Goal: Communication & Community: Participate in discussion

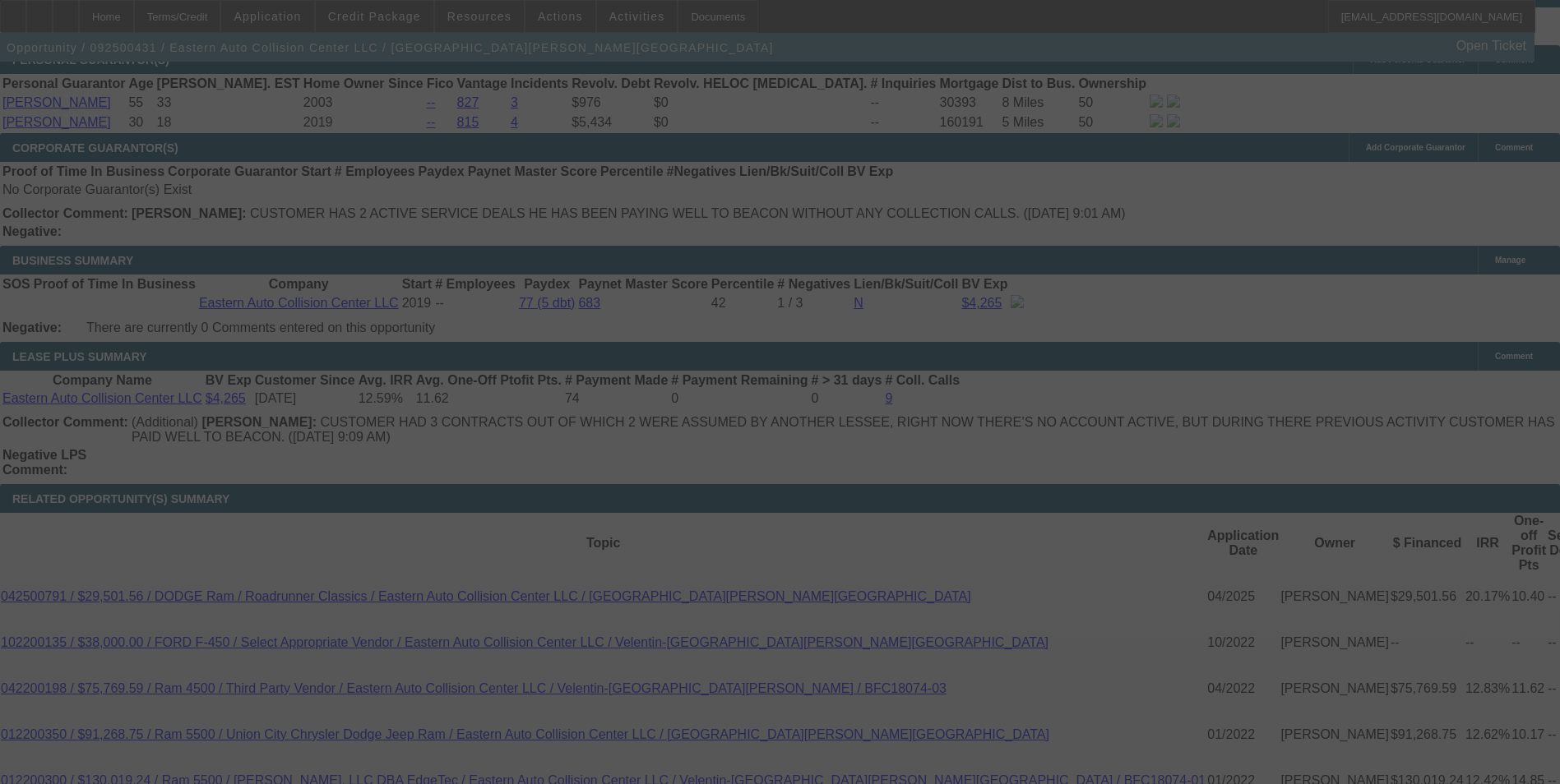
scroll to position [2490, 0]
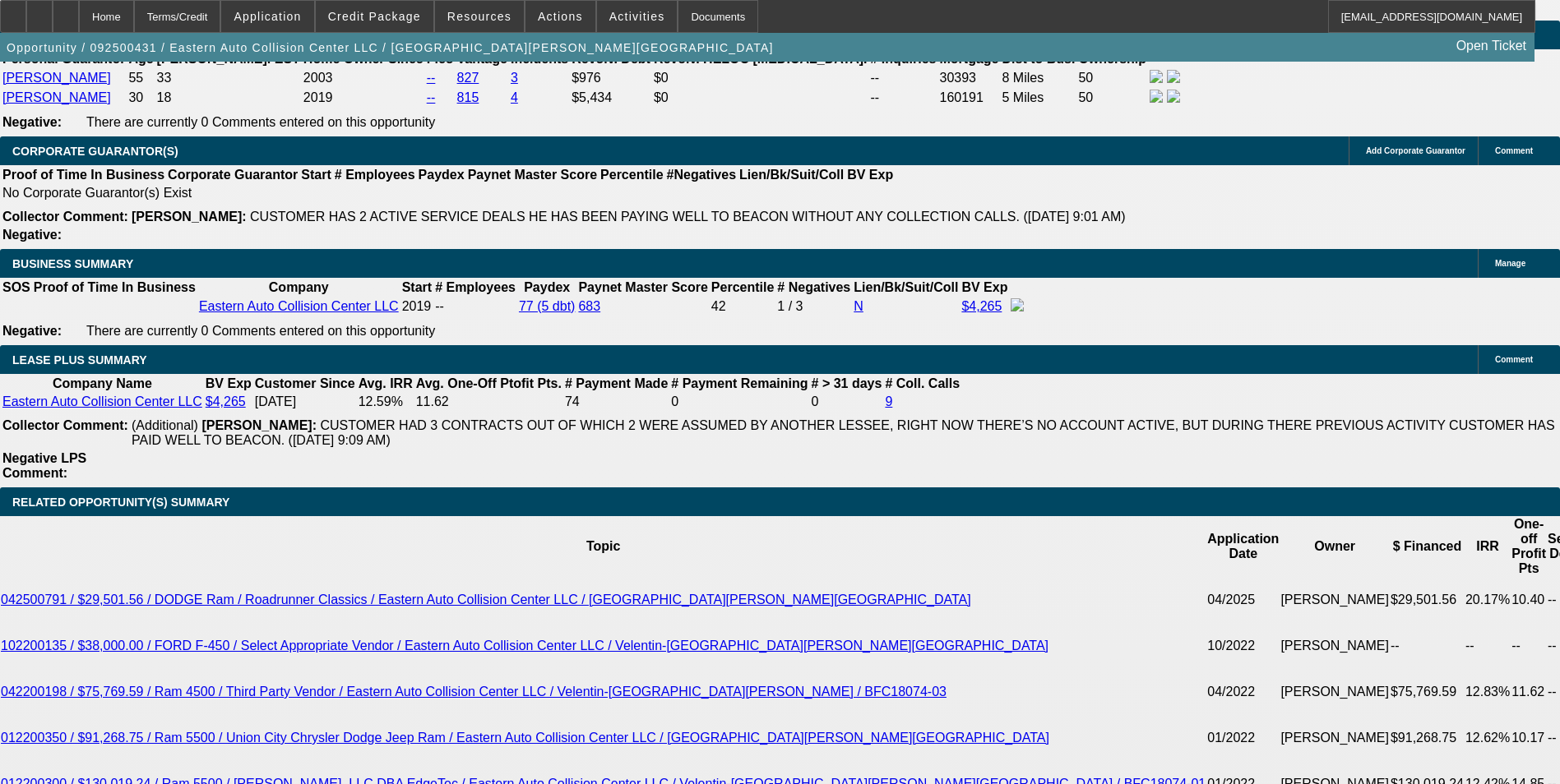
select select "0"
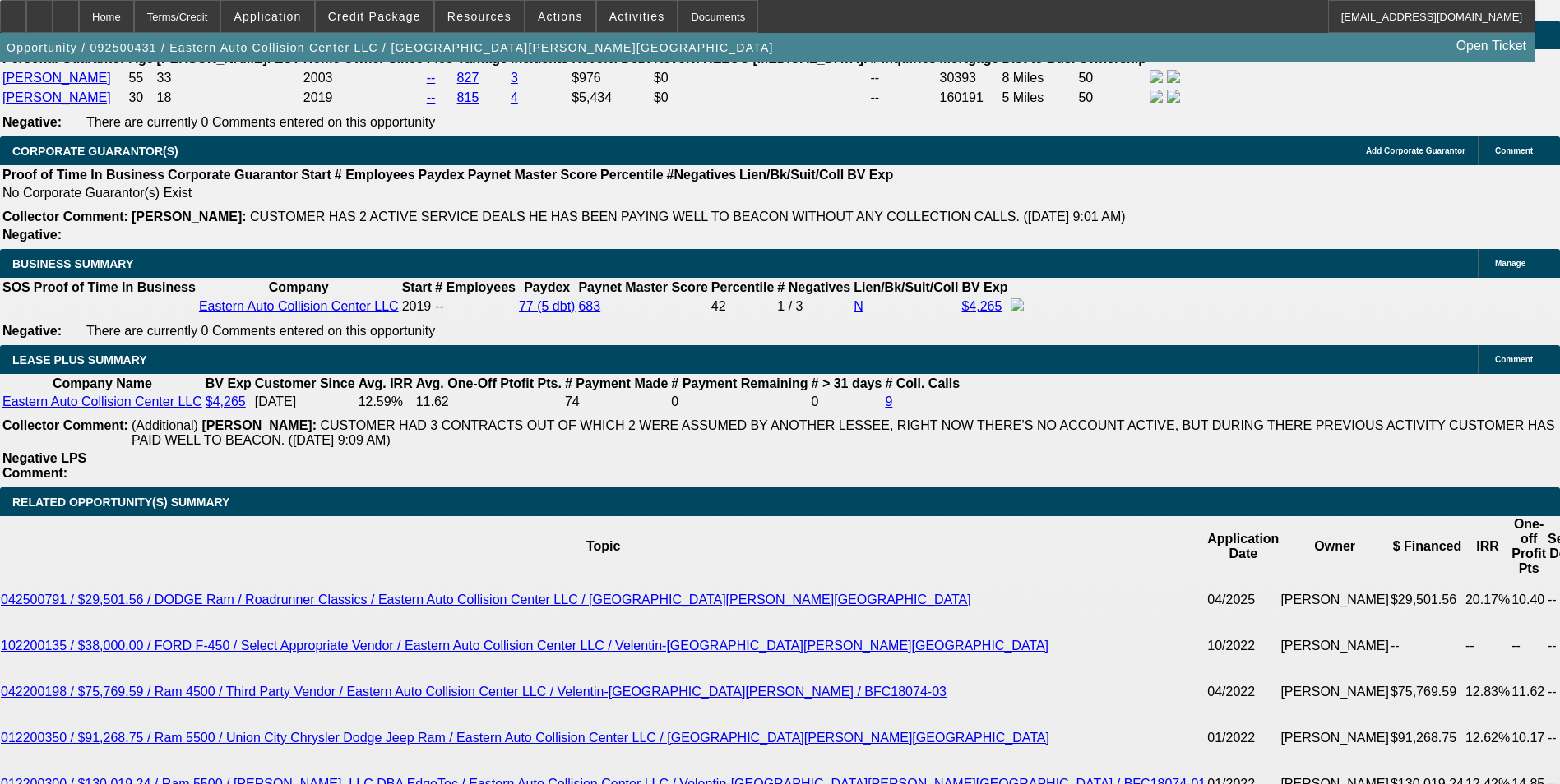
select select "0"
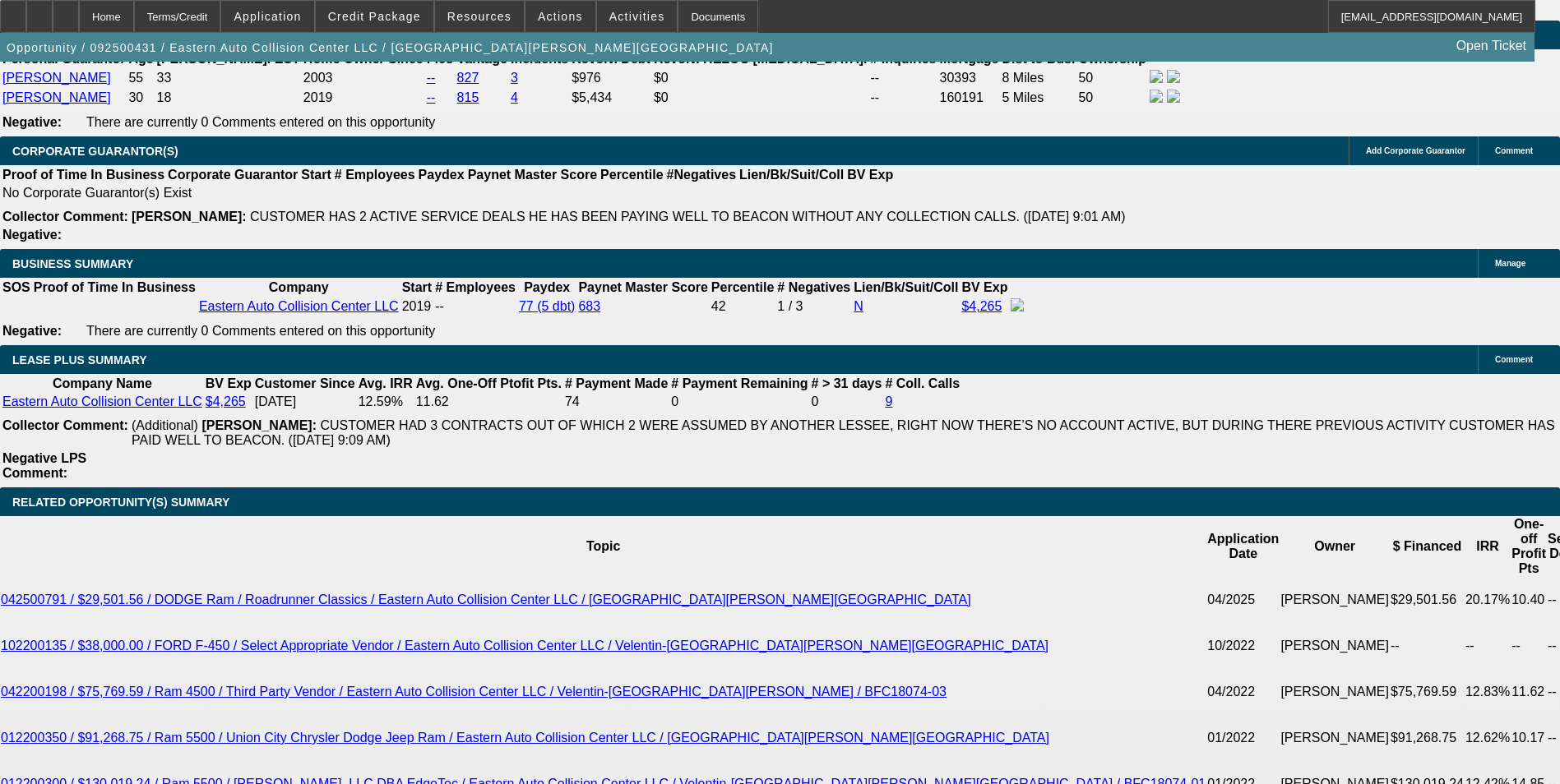
select select "0"
select select "1"
select select "6"
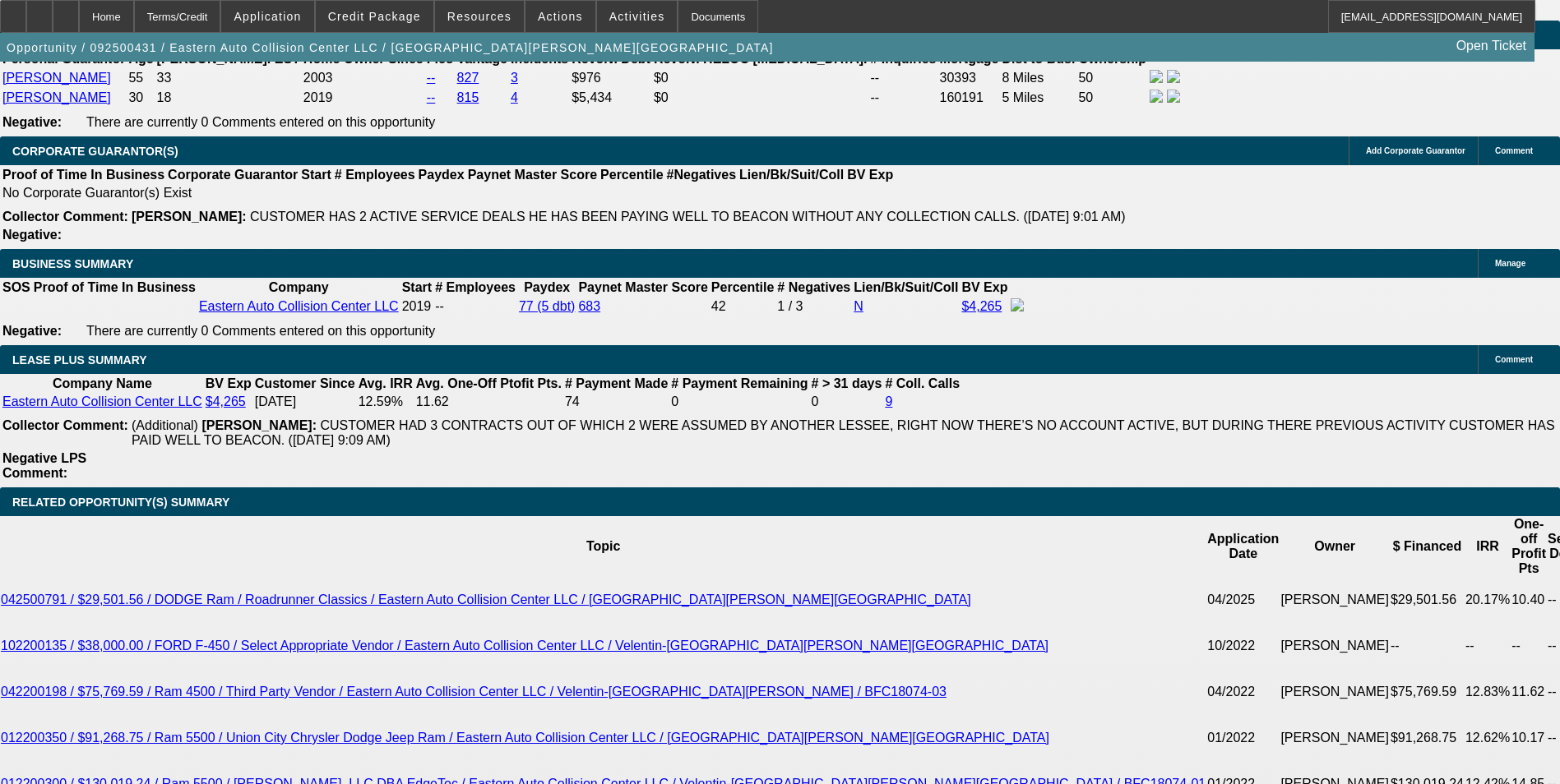
select select "1"
select select "6"
select select "1"
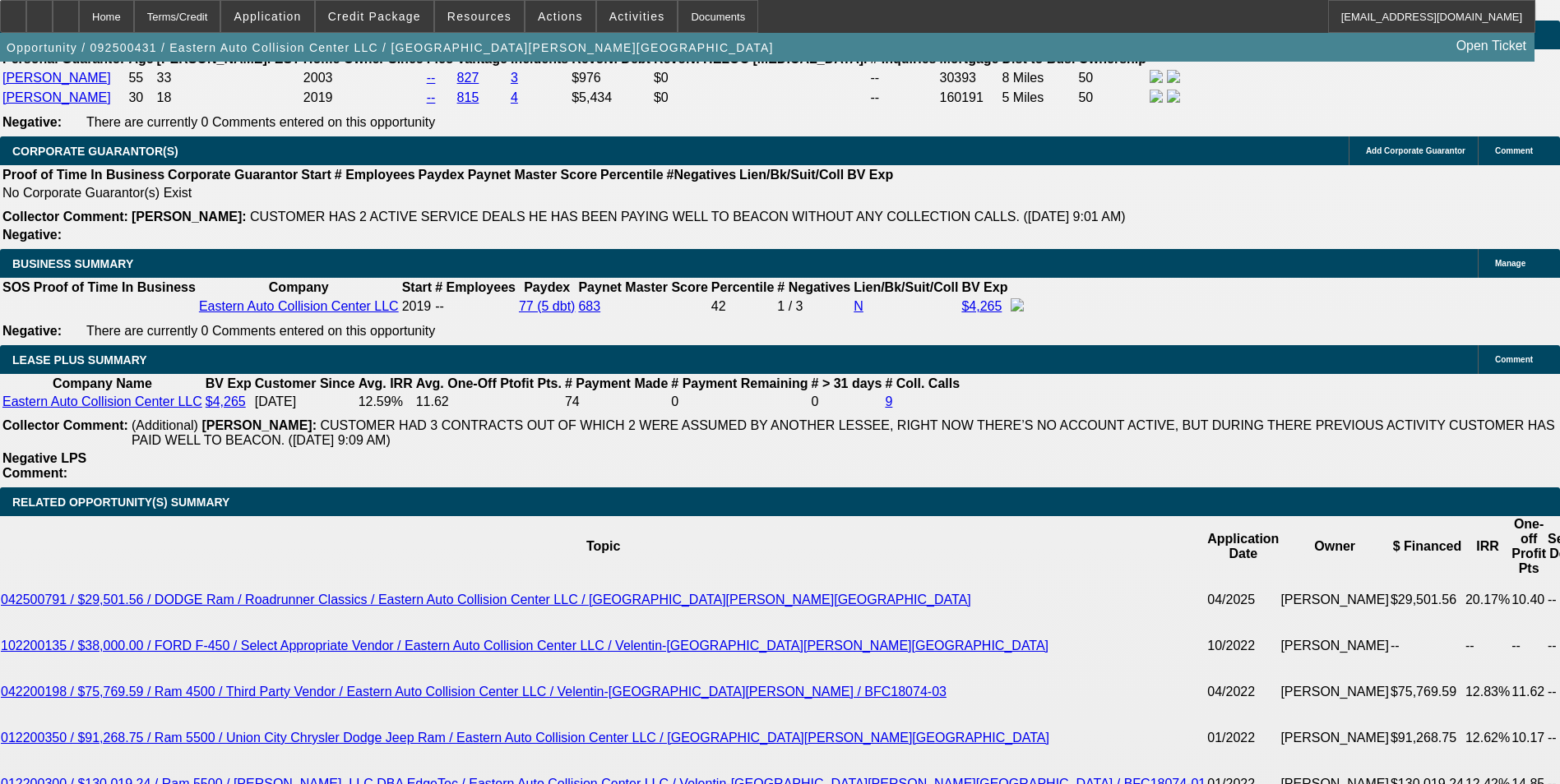
select select "6"
select select "1"
select select "6"
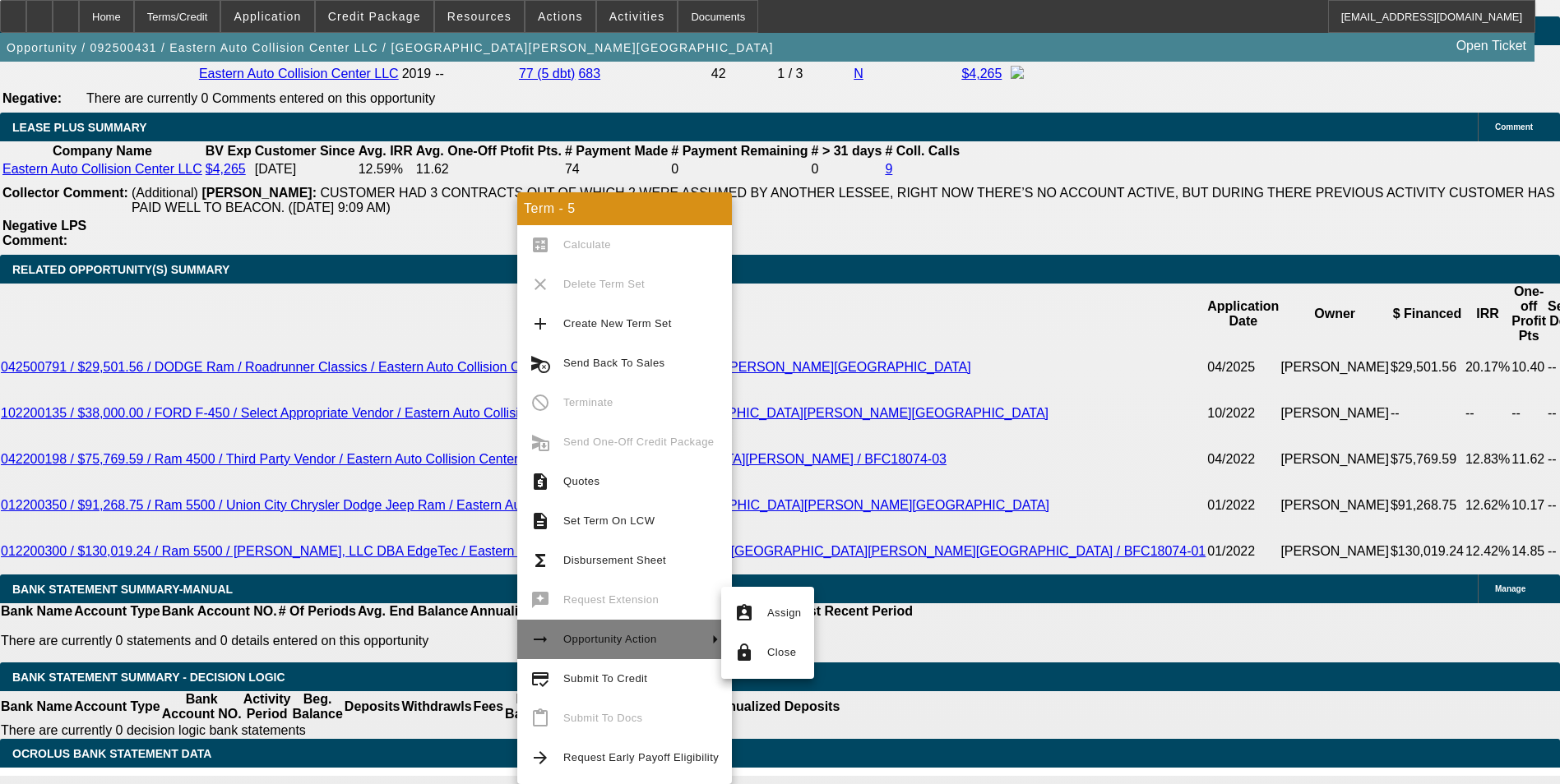
scroll to position [2748, 0]
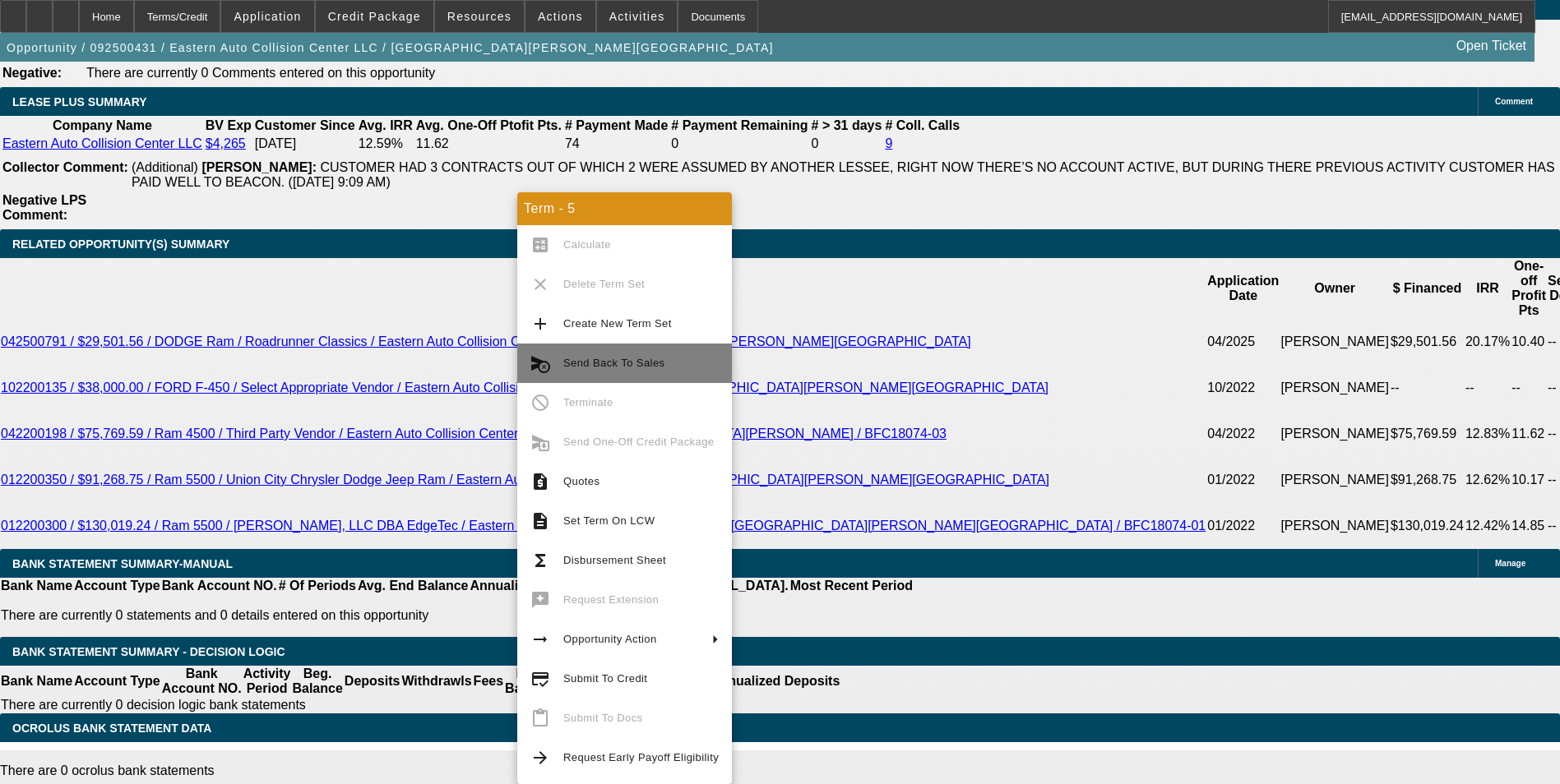
click at [652, 355] on span "Send Back To Sales" at bounding box center [641, 364] width 156 height 20
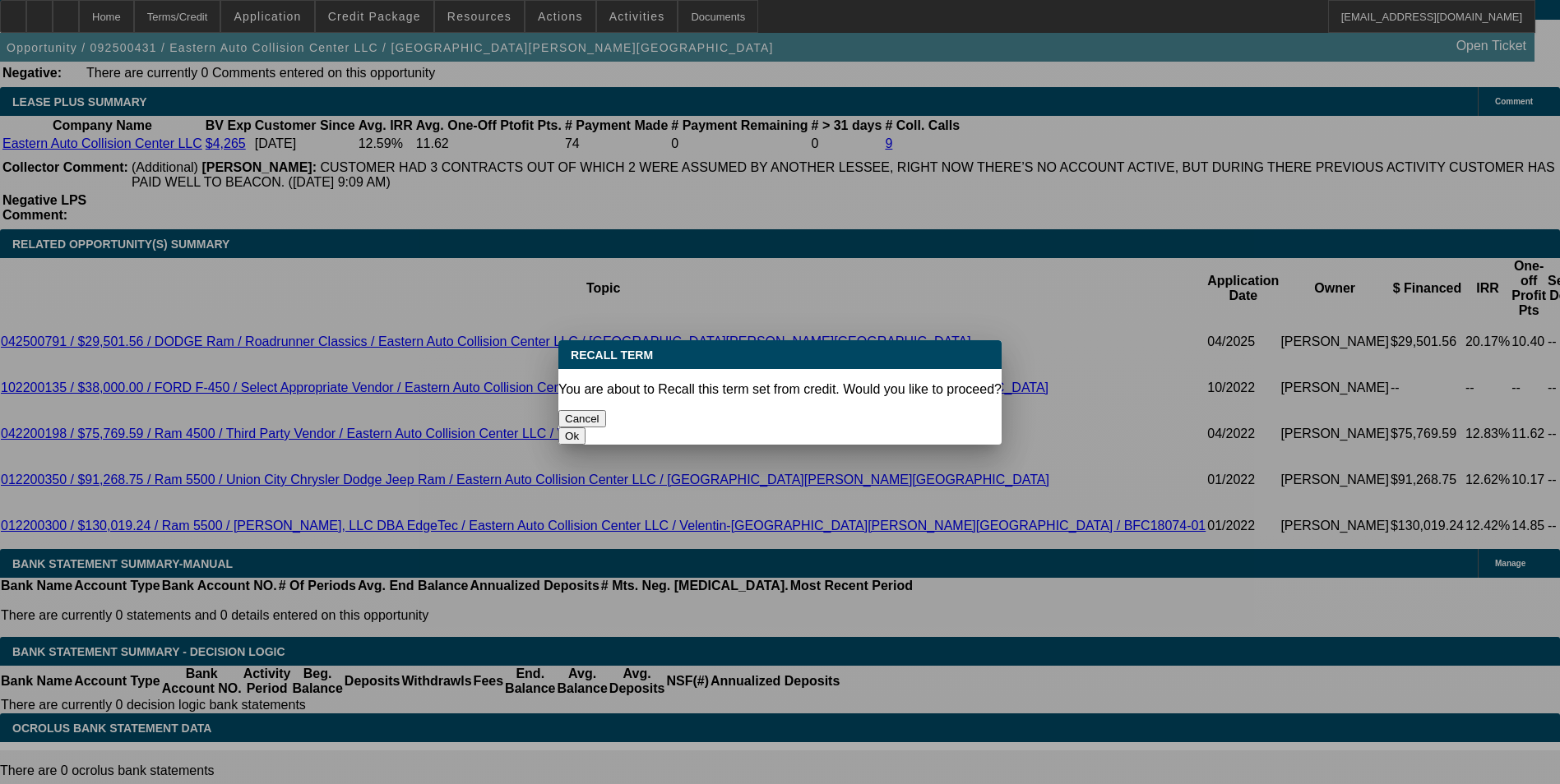
scroll to position [0, 0]
click at [586, 427] on button "Ok" at bounding box center [572, 436] width 27 height 18
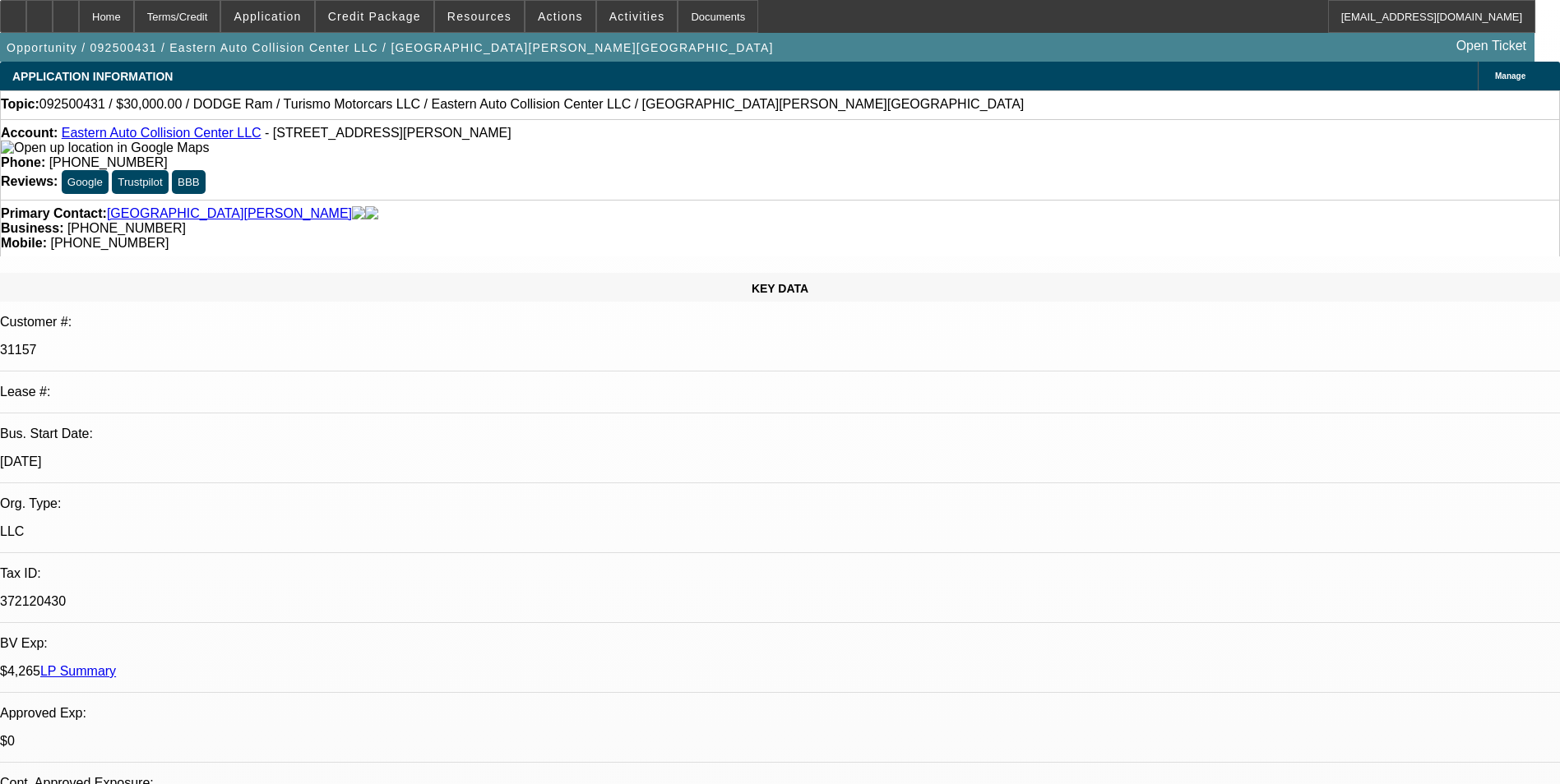
drag, startPoint x: 1098, startPoint y: 226, endPoint x: 1070, endPoint y: 233, distance: 28.9
drag, startPoint x: 1391, startPoint y: 228, endPoint x: 1359, endPoint y: 227, distance: 32.0
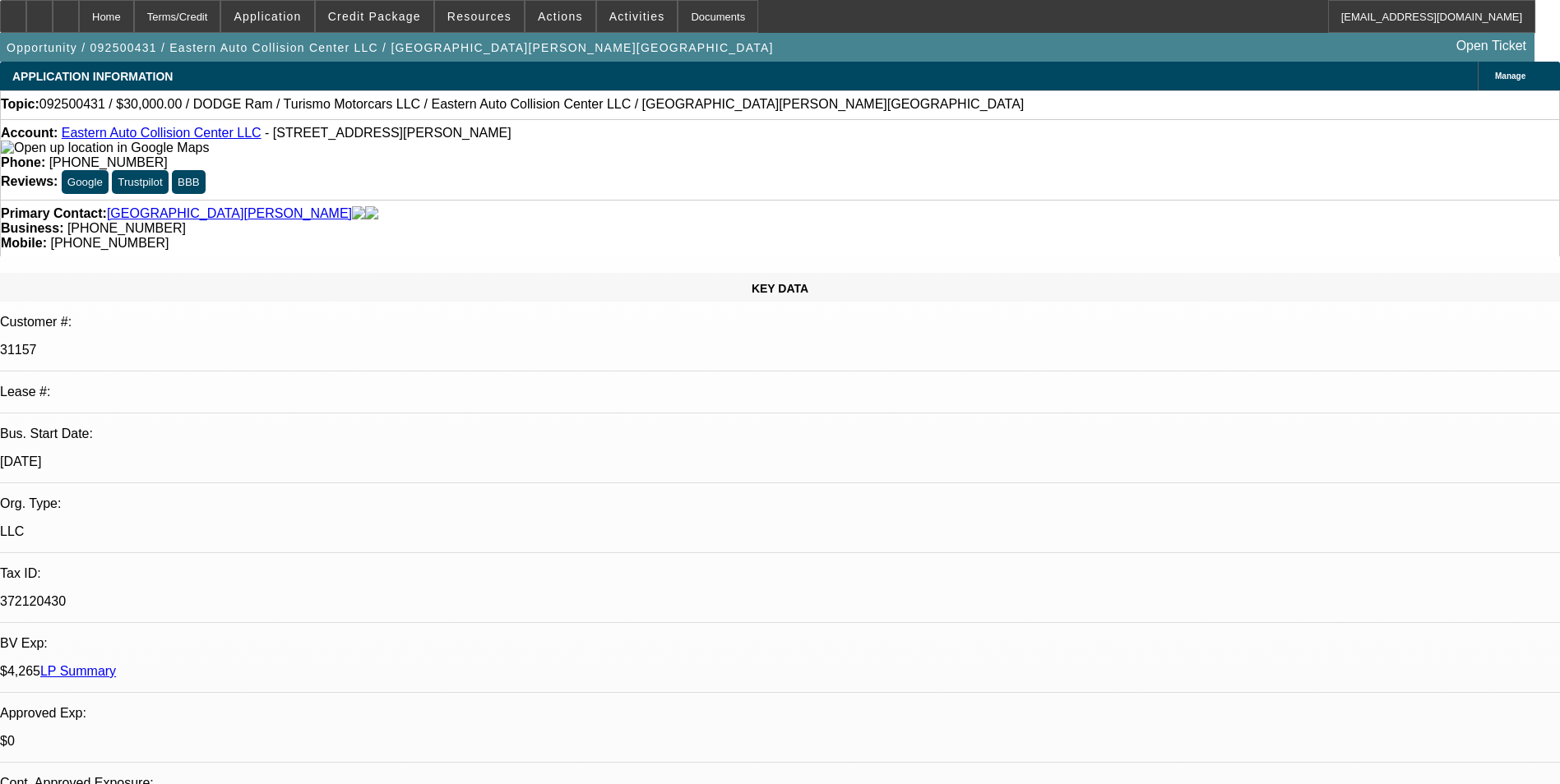
drag, startPoint x: 1519, startPoint y: 252, endPoint x: 1374, endPoint y: 246, distance: 145.1
drag, startPoint x: 1282, startPoint y: 286, endPoint x: 1430, endPoint y: 230, distance: 158.2
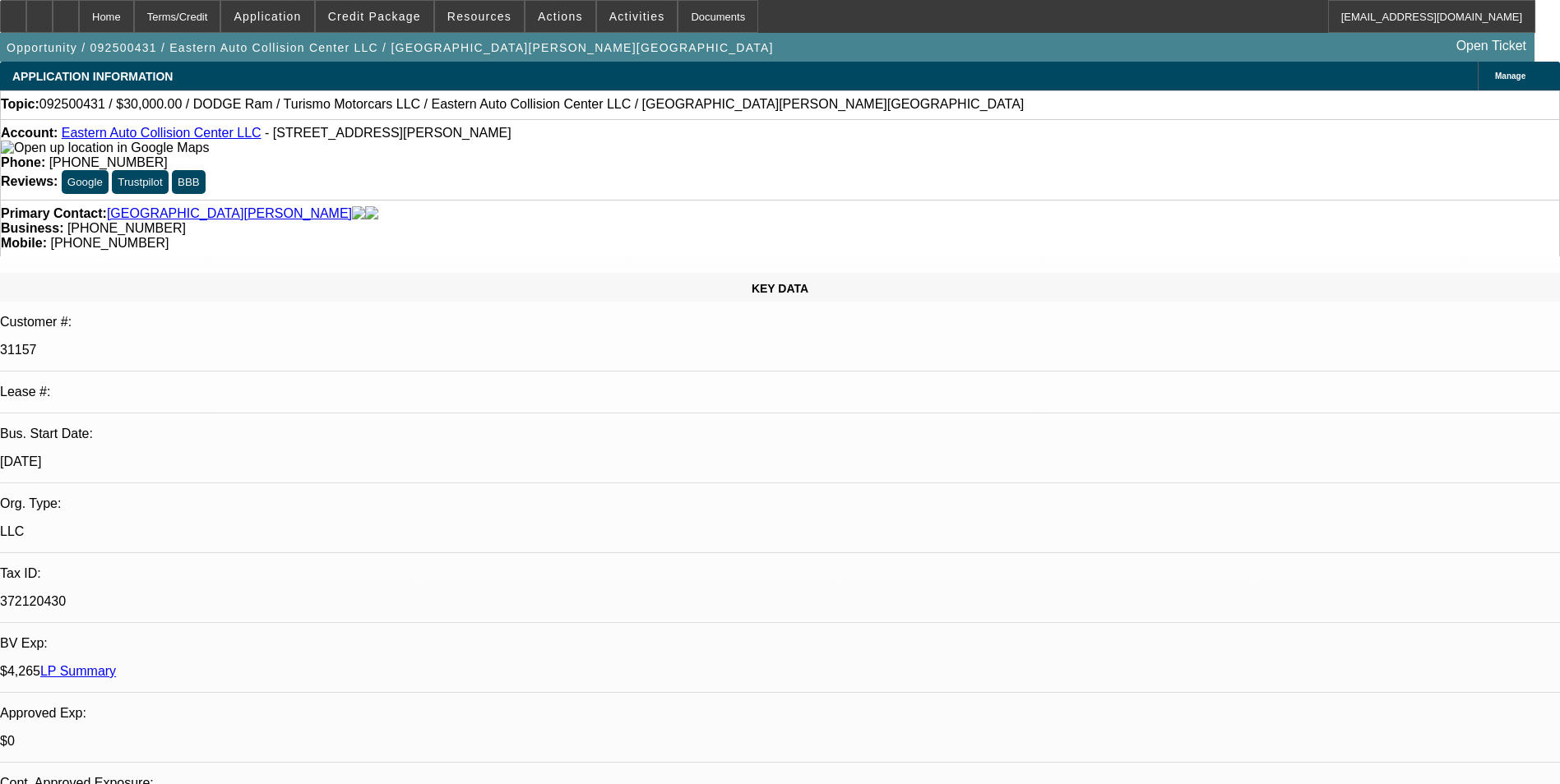
type textarea "Cant go longer than 36-months. [DEMOGRAPHIC_DATA] pickup truck so I understand."
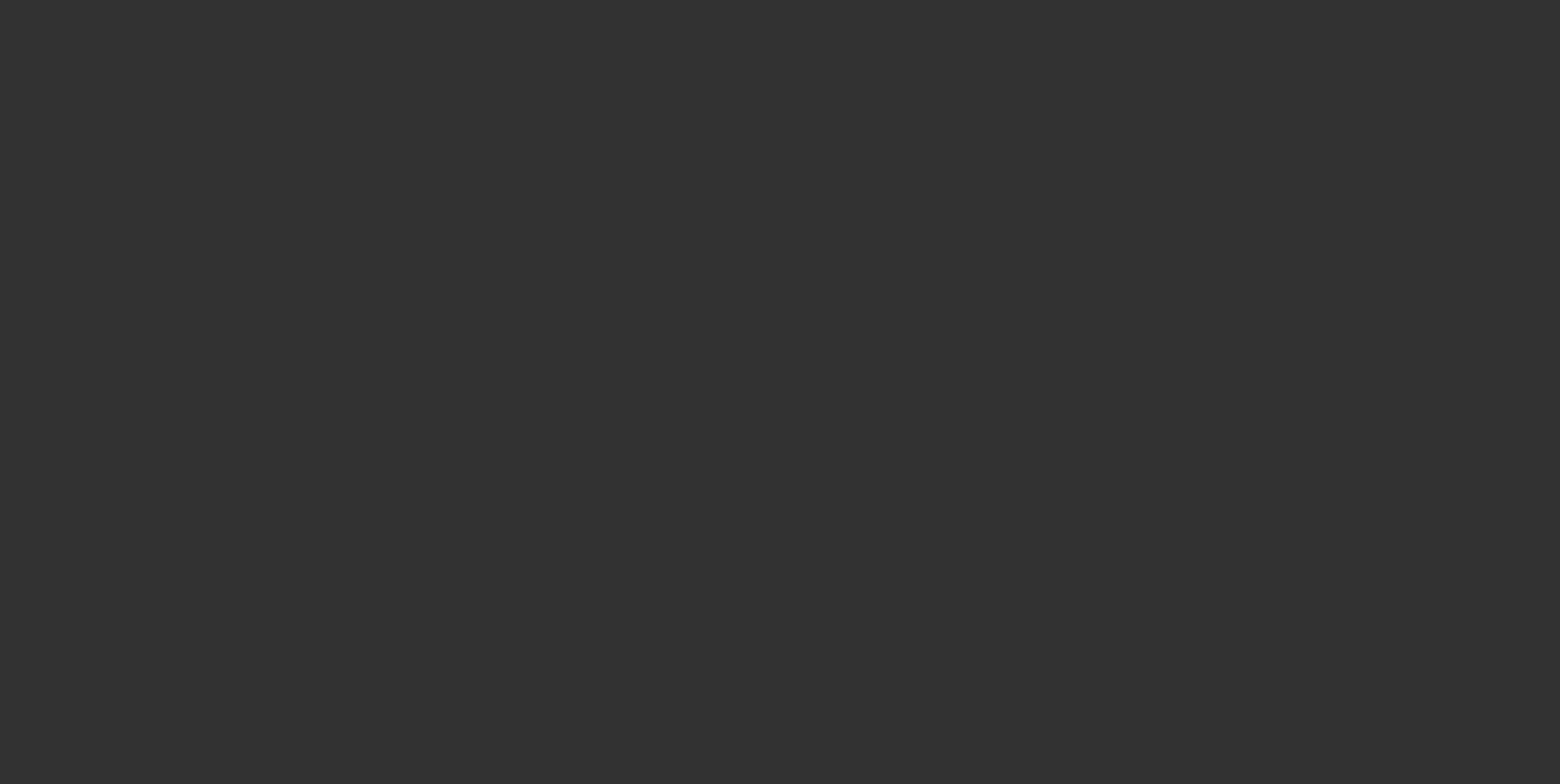
select select "0"
select select "6"
select select "0"
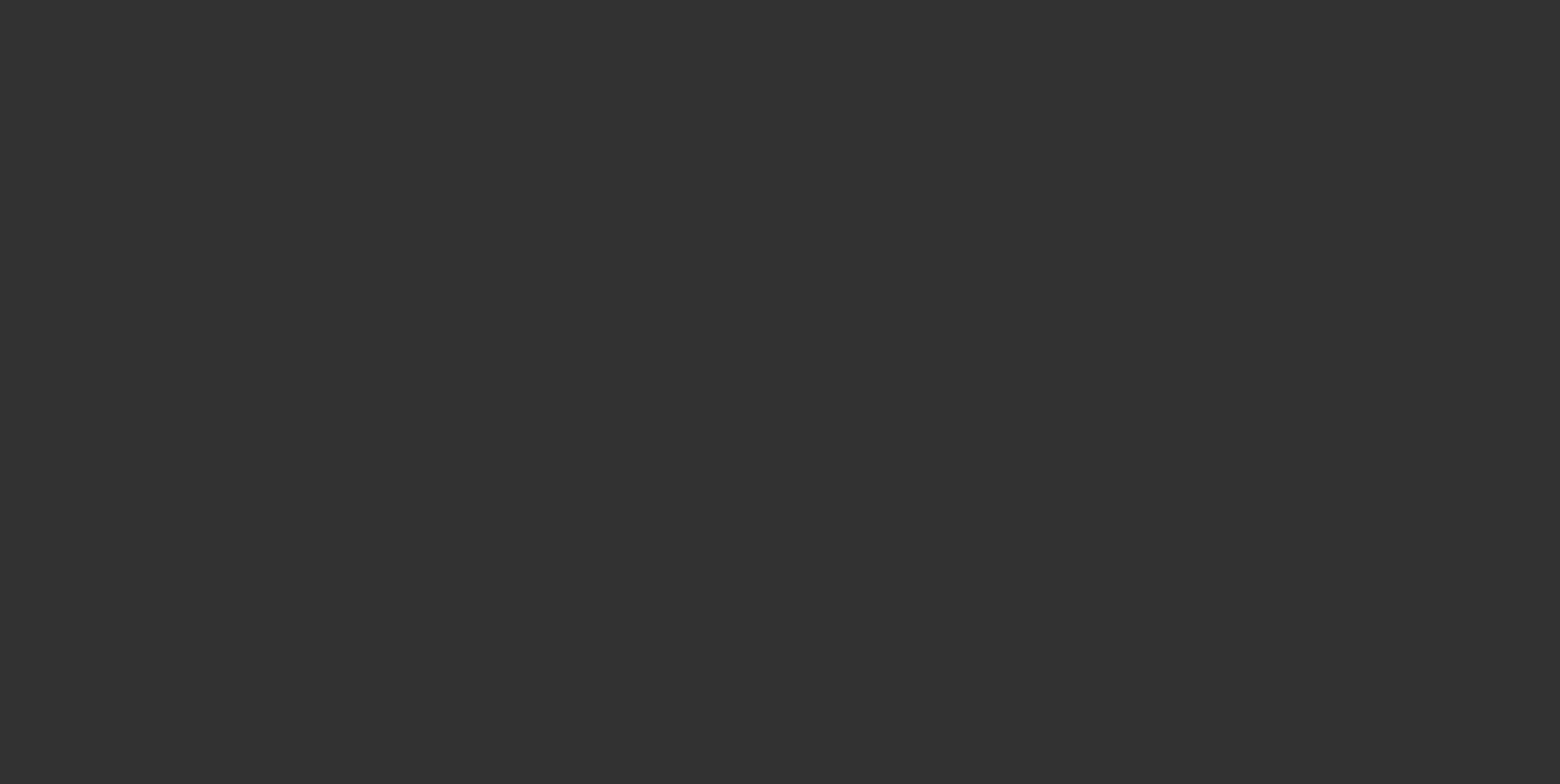
select select "0"
select select "6"
select select "0"
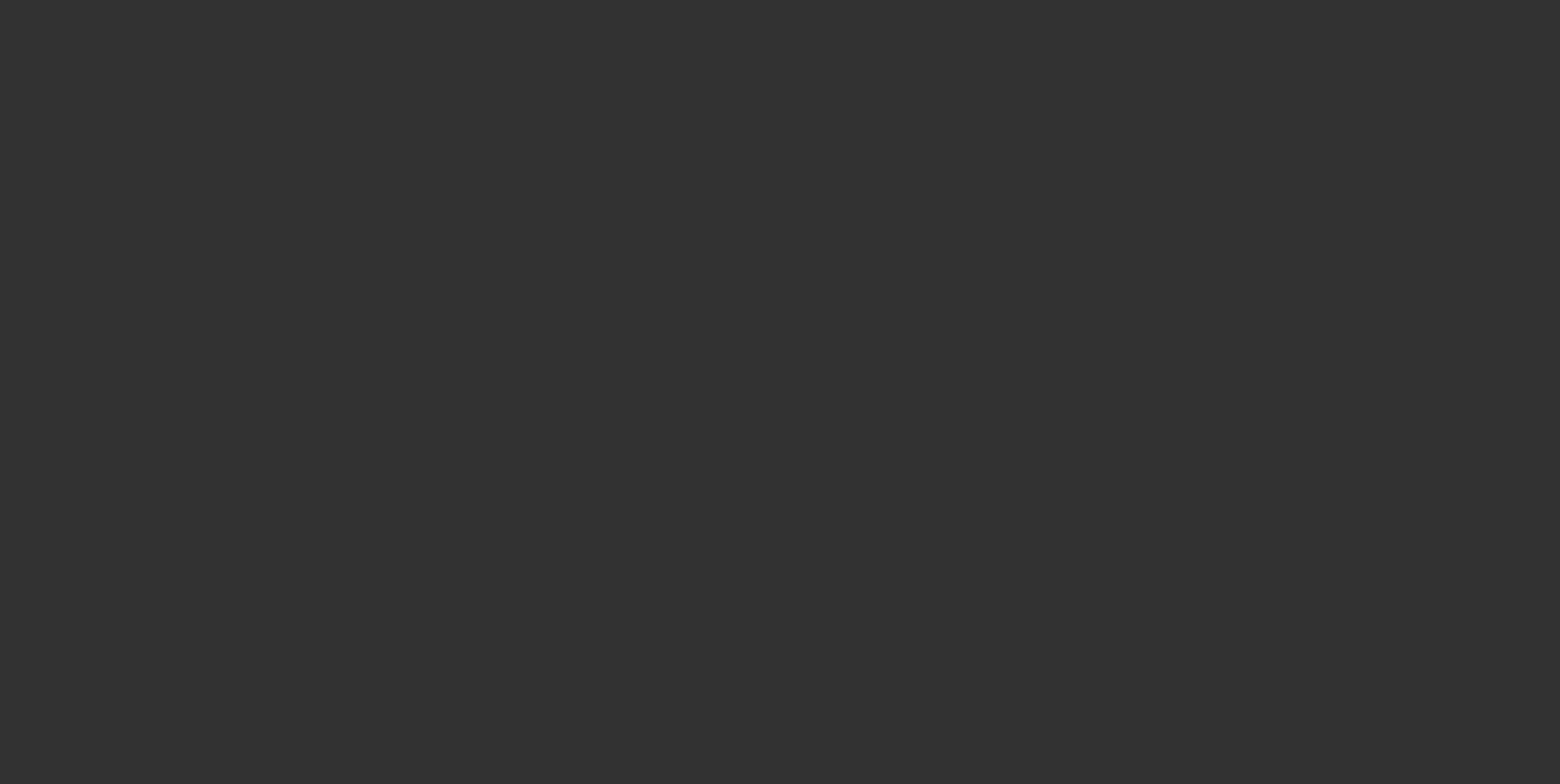
select select "0"
select select "6"
select select "0"
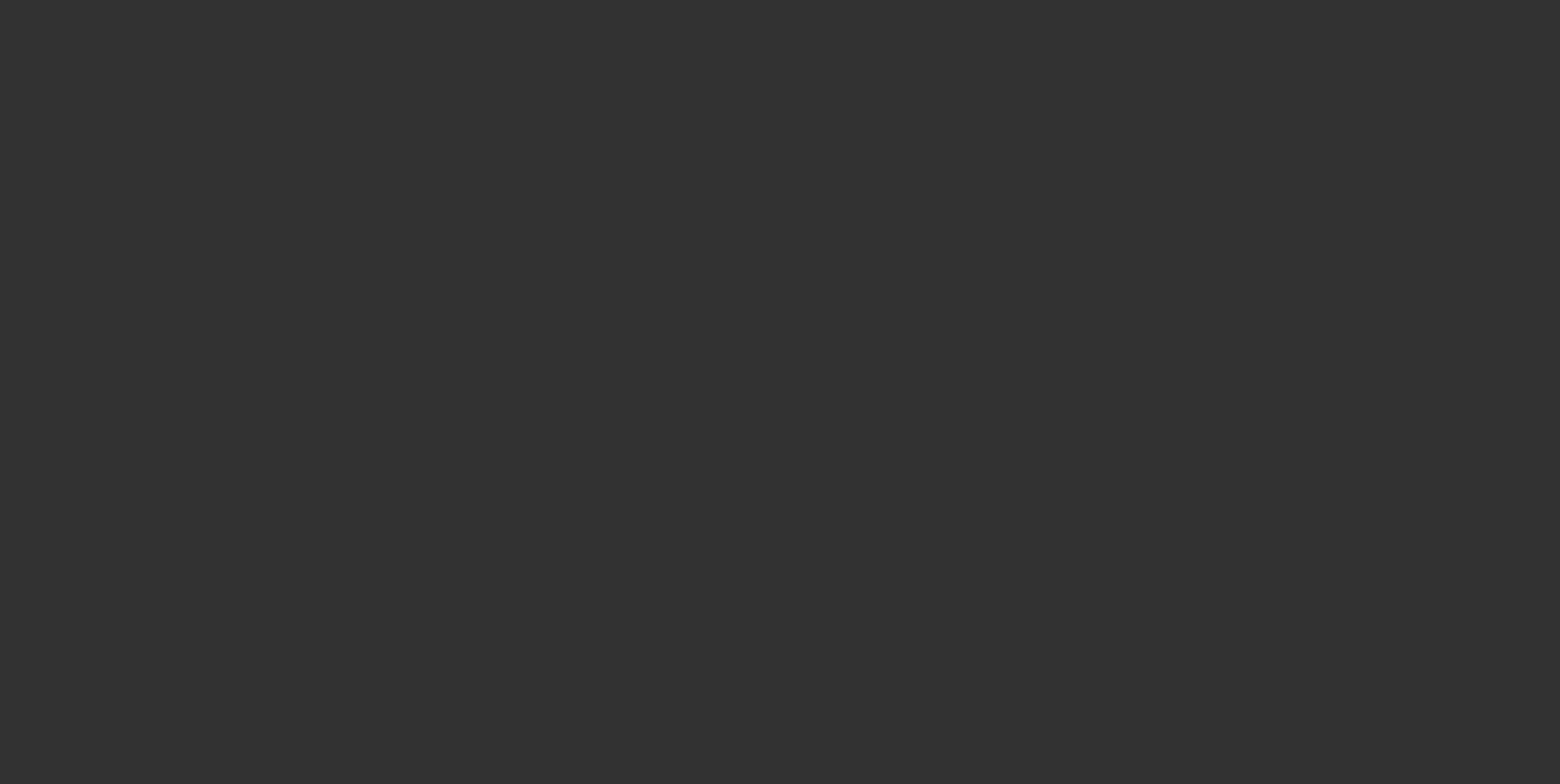
select select "6"
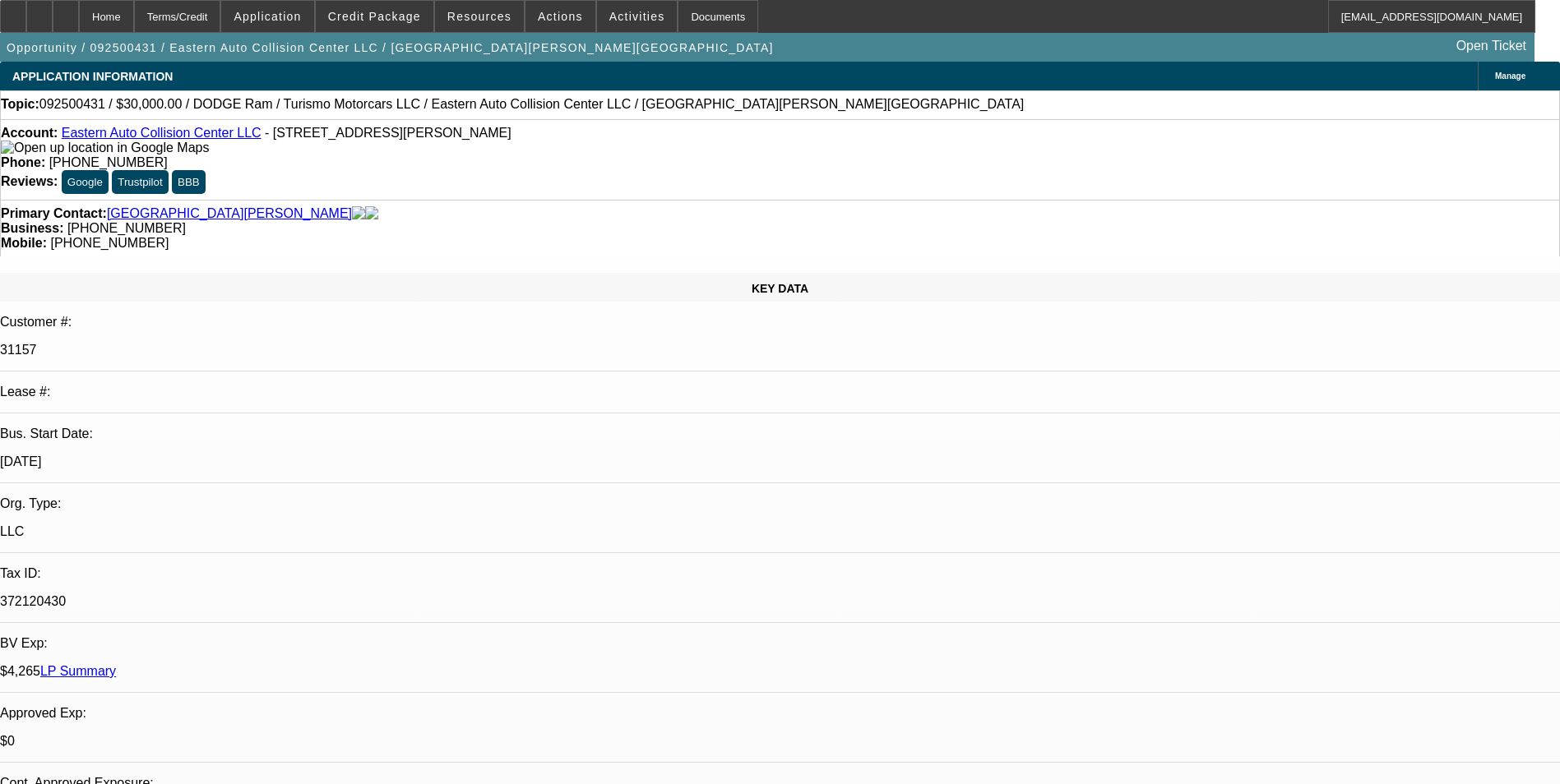
radio input "true"
paste textarea "Customer doesnt mind doing personally or commercially, weakens my argument. The…"
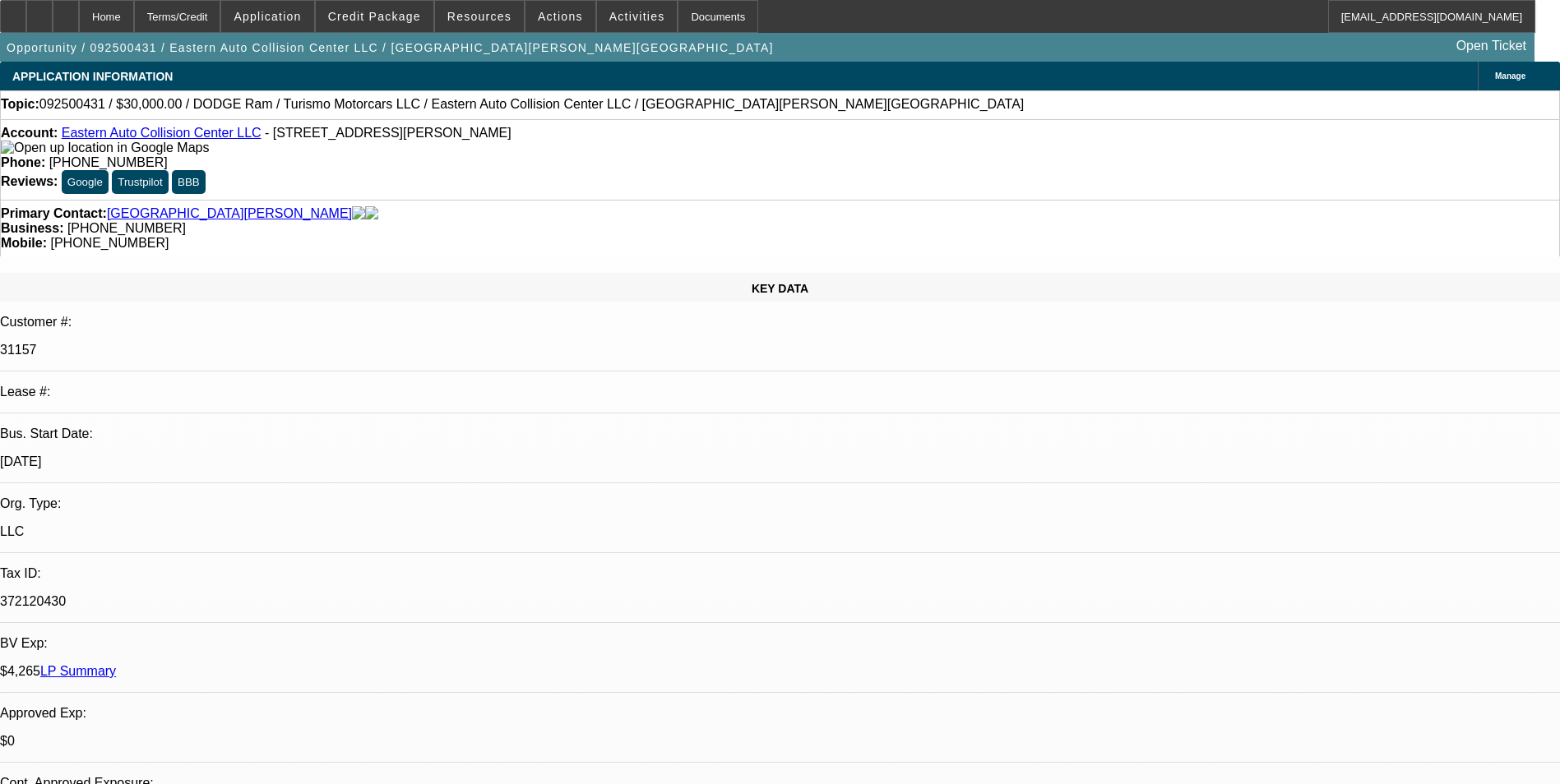
drag, startPoint x: 1513, startPoint y: 341, endPoint x: 1500, endPoint y: 483, distance: 142.6
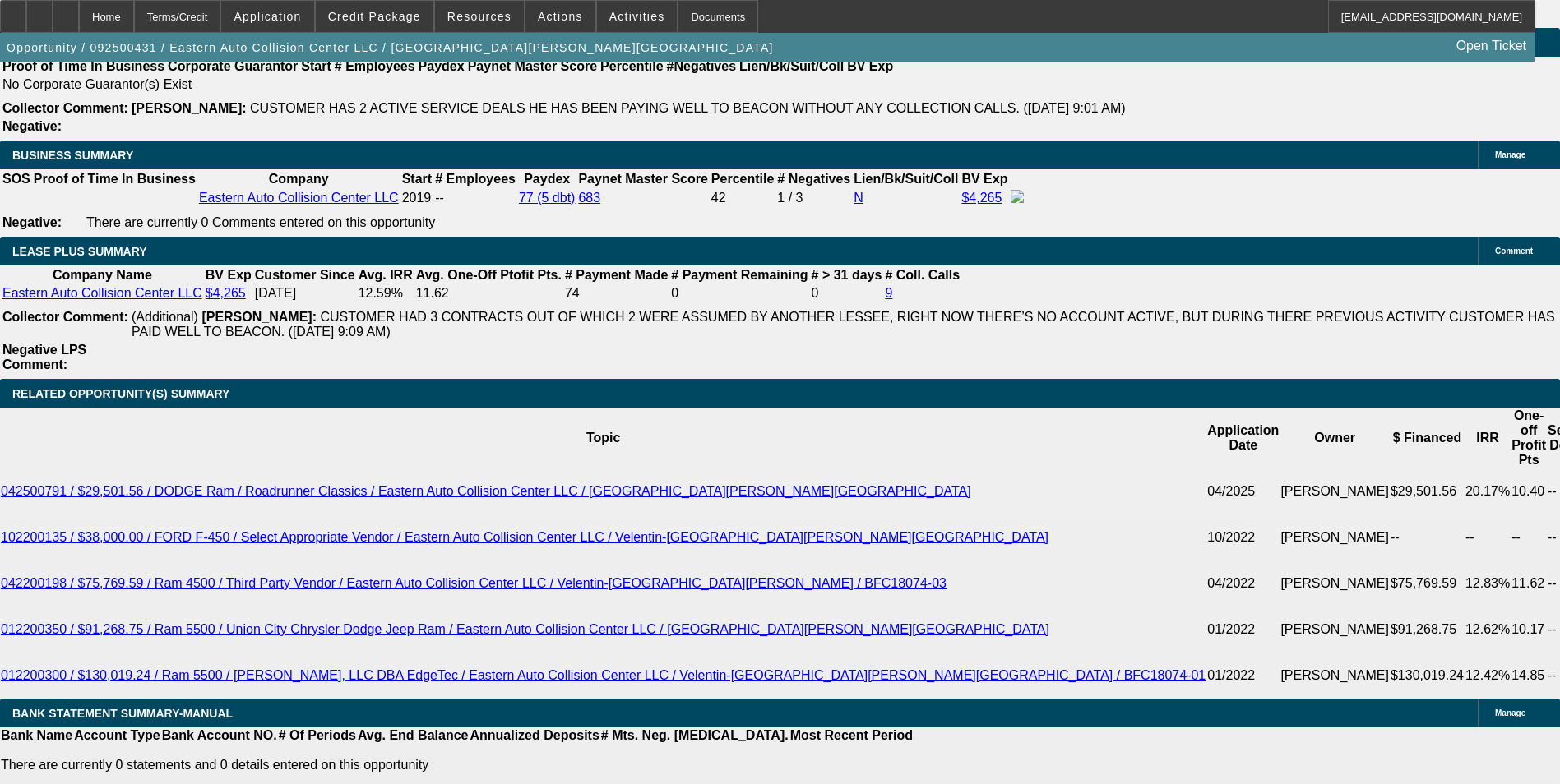
scroll to position [2795, 0]
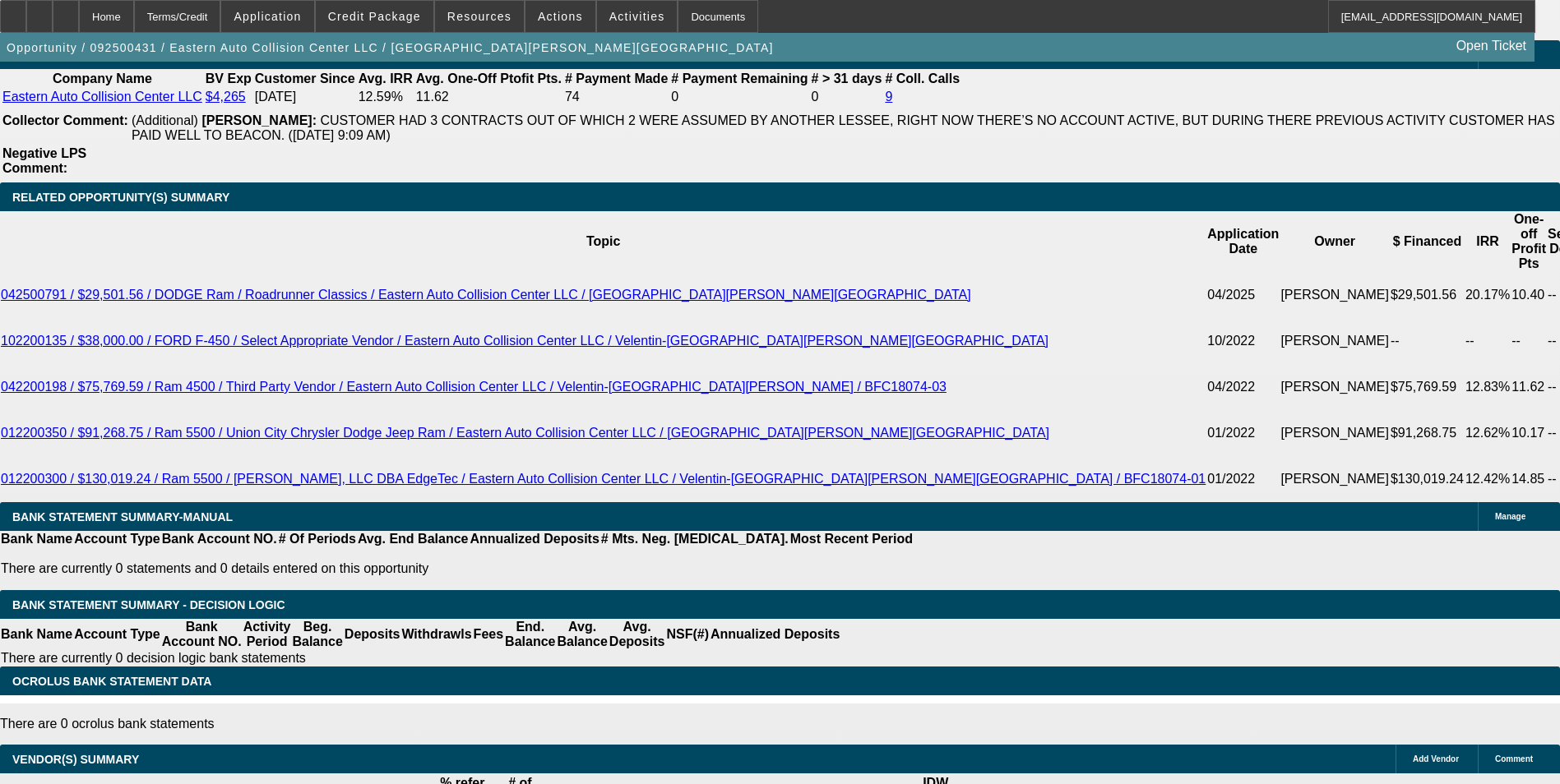
type textarea "Customer doesnt mind doing personally or commercially, weakens my argument. The…"
radio input "true"
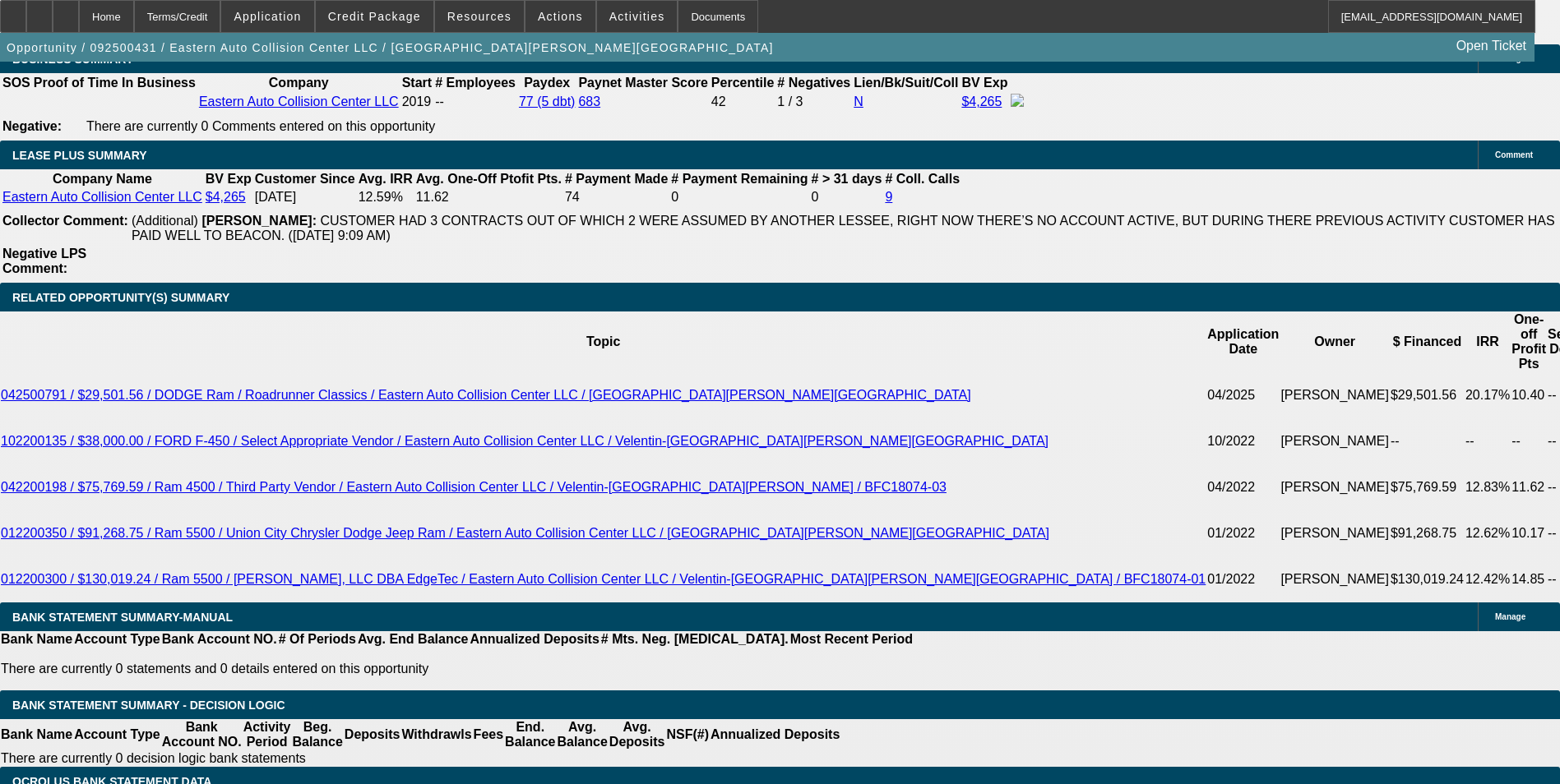
scroll to position [2877, 0]
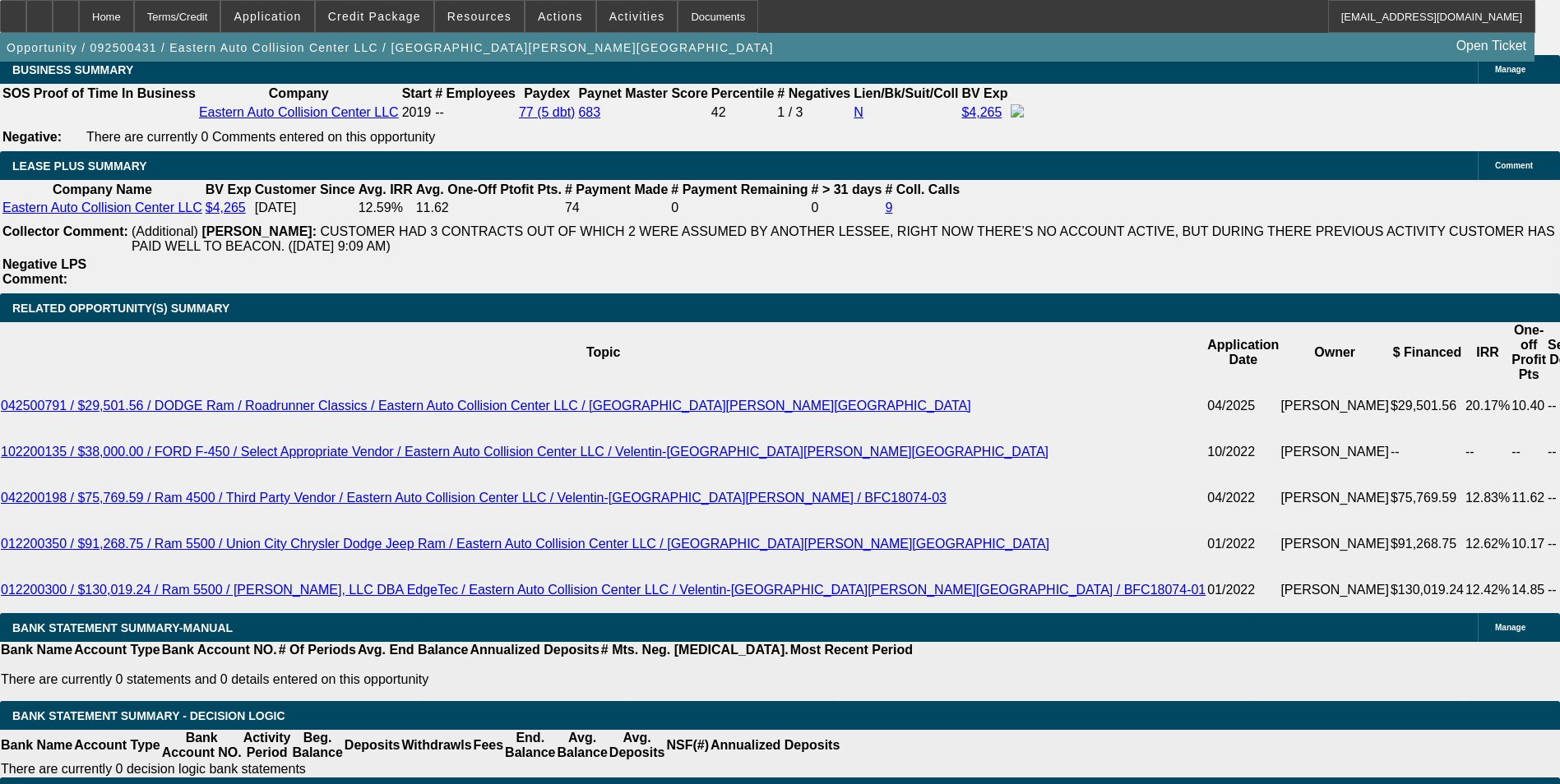
scroll to position [2713, 0]
